Goal: Navigation & Orientation: Find specific page/section

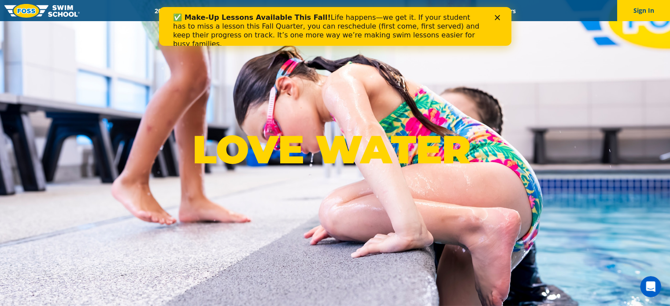
click at [496, 16] on icon "Close" at bounding box center [496, 17] width 5 height 5
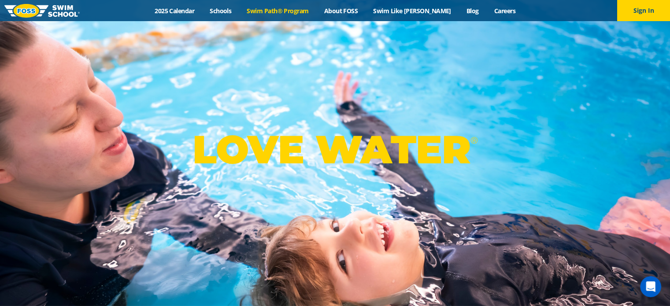
click at [280, 11] on link "Swim Path® Program" at bounding box center [277, 11] width 77 height 8
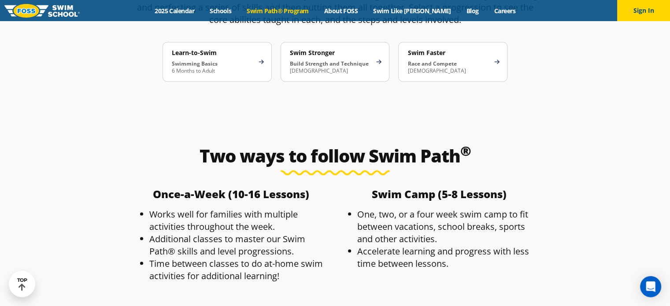
scroll to position [1497, 0]
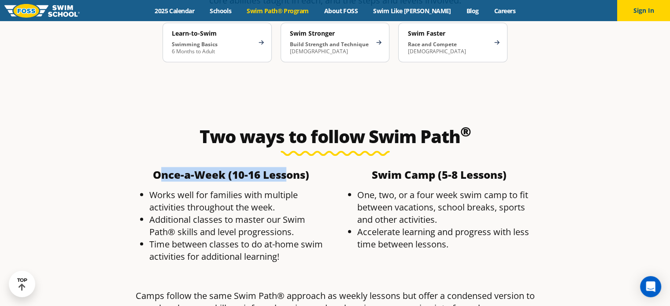
drag, startPoint x: 157, startPoint y: 103, endPoint x: 287, endPoint y: 110, distance: 130.1
click at [287, 167] on b "Once-a-Week (10-16 Lessons)" at bounding box center [231, 174] width 156 height 15
click at [180, 188] on li "Works well for families with multiple activities throughout the week." at bounding box center [239, 200] width 181 height 25
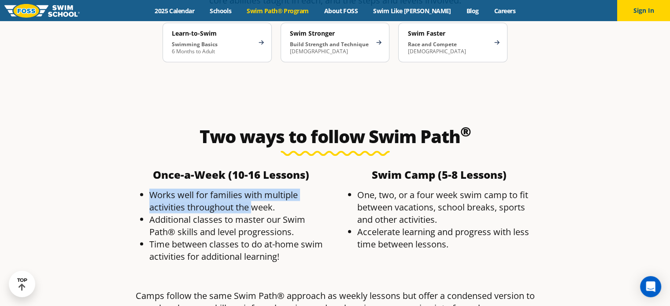
drag, startPoint x: 150, startPoint y: 123, endPoint x: 252, endPoint y: 134, distance: 102.4
click at [252, 188] on li "Works well for families with multiple activities throughout the week." at bounding box center [239, 200] width 181 height 25
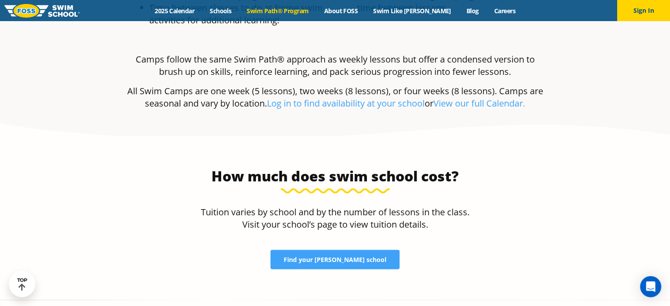
scroll to position [1761, 0]
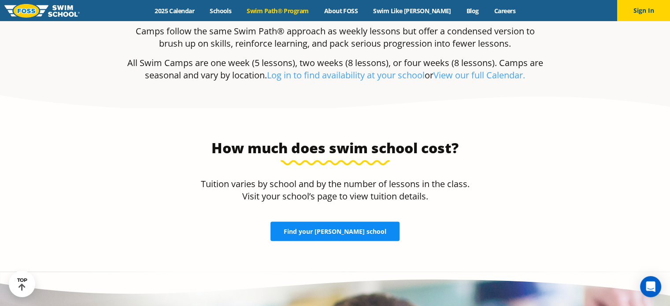
click at [303, 229] on span "Find your FOSS school" at bounding box center [335, 232] width 103 height 6
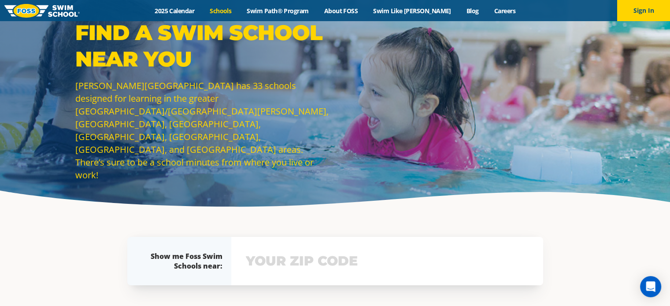
click at [301, 256] on input "text" at bounding box center [387, 261] width 287 height 26
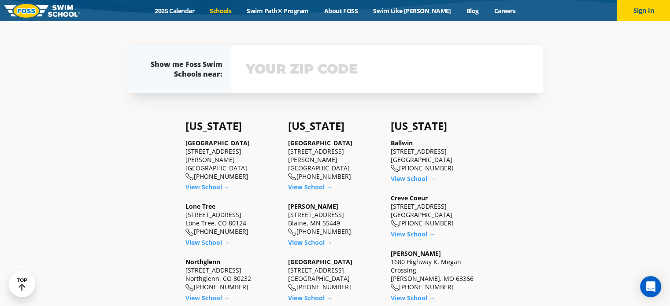
scroll to position [192, 0]
type input "55444"
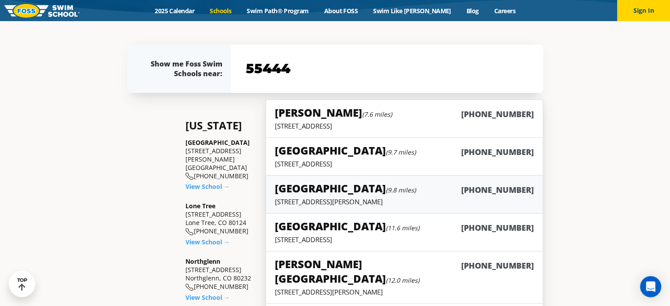
click at [386, 192] on small "(9.8 miles)" at bounding box center [401, 190] width 30 height 8
